Goal: Check status

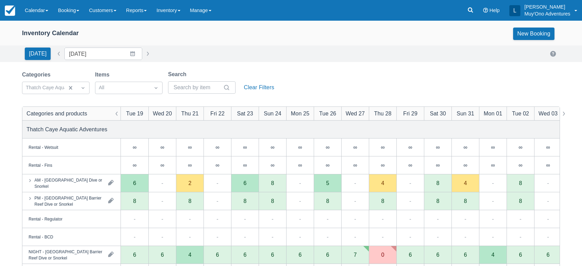
click at [474, 10] on link at bounding box center [470, 10] width 16 height 21
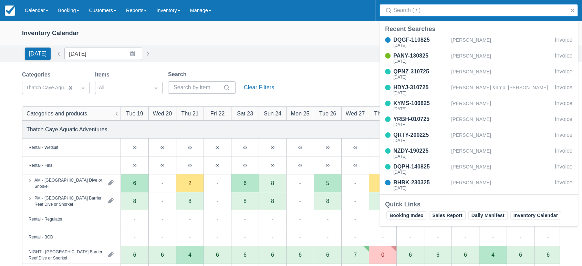
click at [435, 15] on input "Search" at bounding box center [479, 10] width 173 height 12
click at [433, 12] on input "Search" at bounding box center [479, 10] width 173 height 12
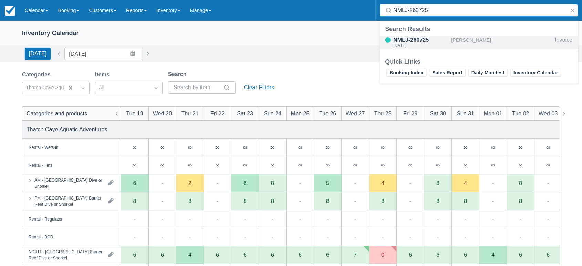
type input "NMLJ-260725"
click at [459, 39] on div "[PERSON_NAME]" at bounding box center [501, 42] width 101 height 13
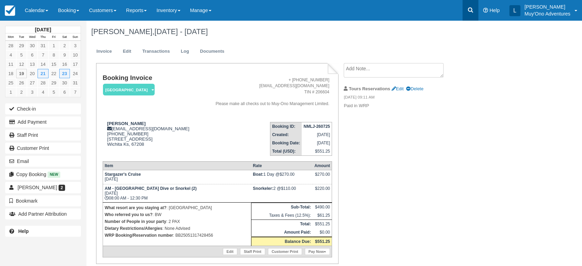
click at [473, 9] on icon at bounding box center [470, 10] width 7 height 7
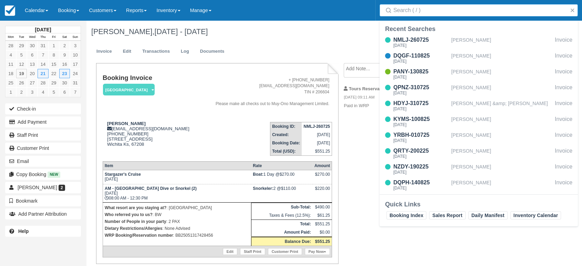
click at [434, 13] on input "Search" at bounding box center [479, 10] width 173 height 12
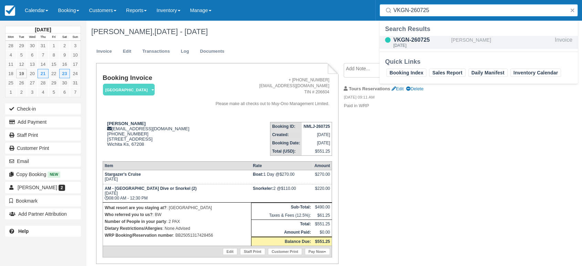
type input "VKGN-260725"
click at [413, 38] on div "VKGN-260725" at bounding box center [420, 40] width 55 height 8
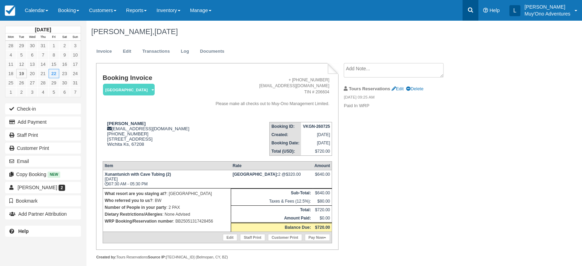
click at [468, 5] on link at bounding box center [470, 10] width 16 height 21
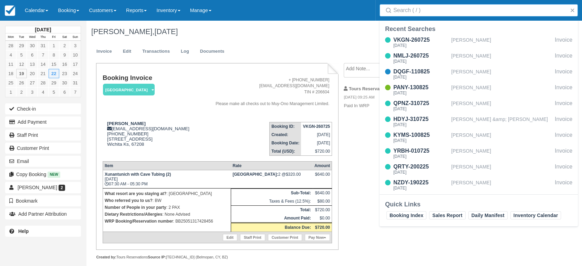
click at [439, 6] on input "Search" at bounding box center [479, 10] width 173 height 12
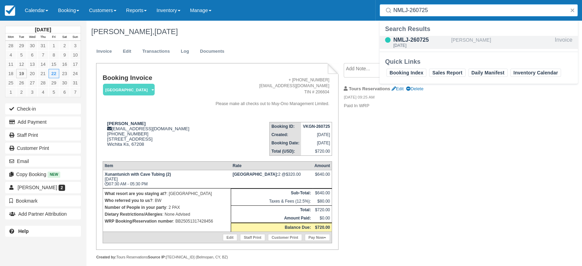
type input "NMLJ-260725"
click at [418, 41] on div "NMLJ-260725" at bounding box center [420, 40] width 55 height 8
